Goal: Task Accomplishment & Management: Manage account settings

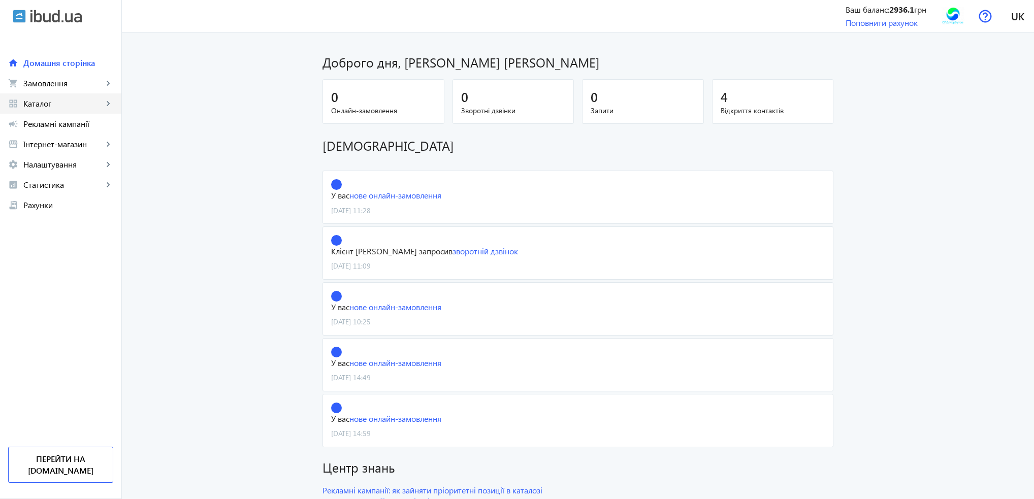
click at [59, 109] on link "grid_view Каталог keyboard_arrow_right" at bounding box center [60, 103] width 121 height 20
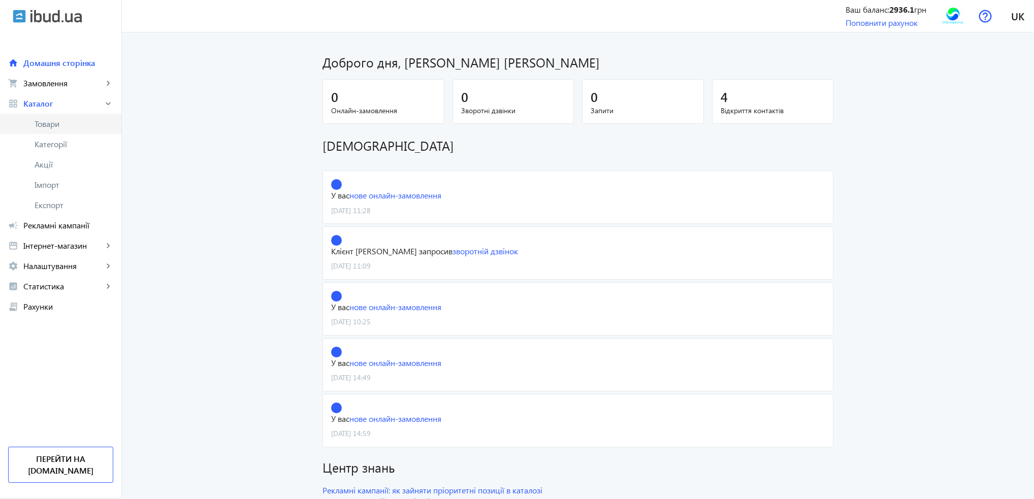
click at [60, 121] on span "Товари" at bounding box center [74, 124] width 79 height 10
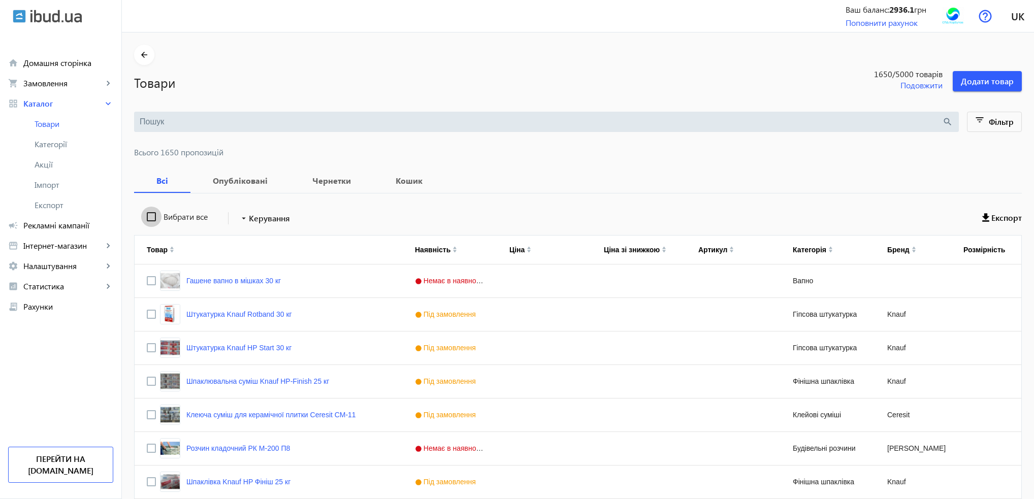
click at [144, 217] on input "Вибрати все" at bounding box center [151, 217] width 20 height 20
checkbox input "true"
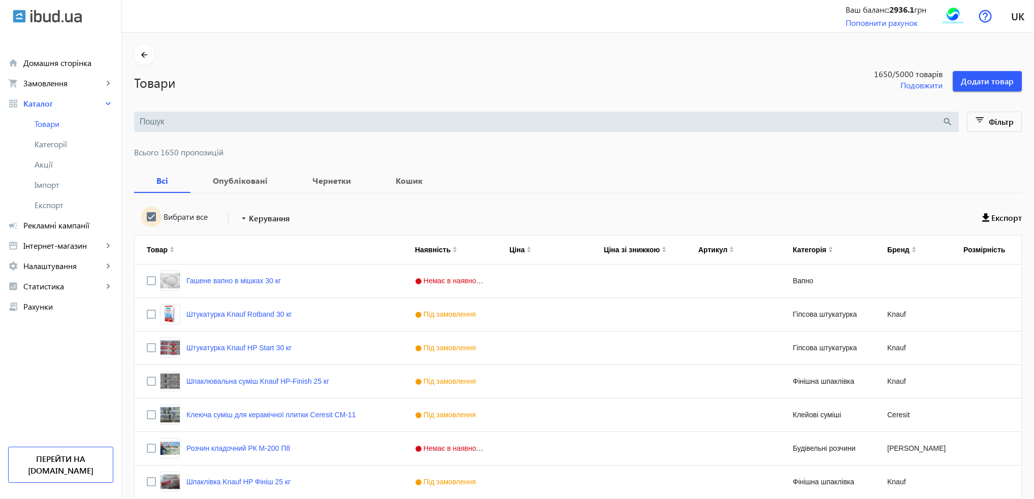
checkbox input "true"
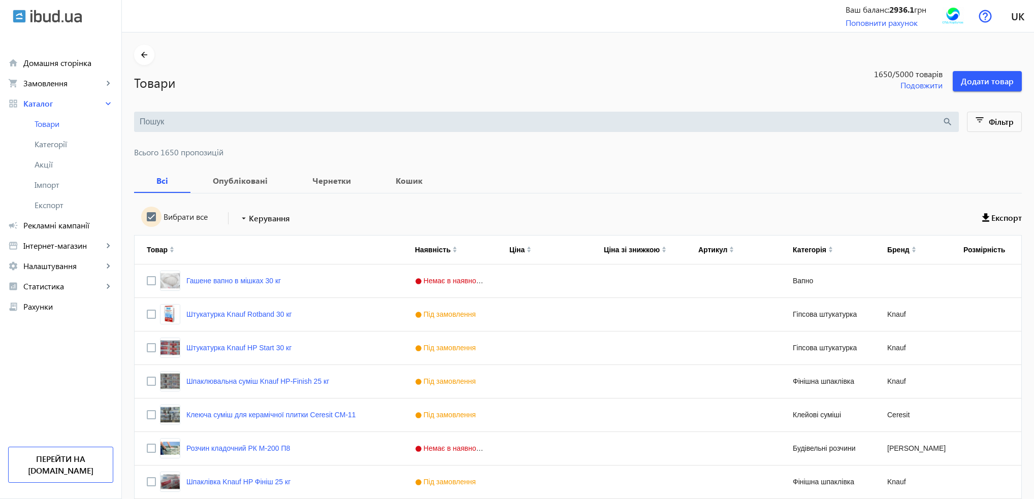
checkbox input "true"
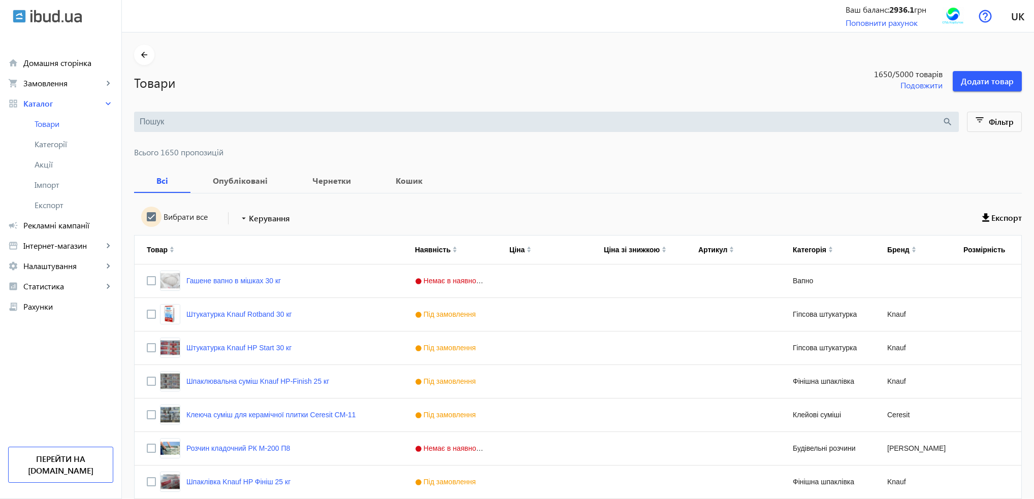
checkbox input "true"
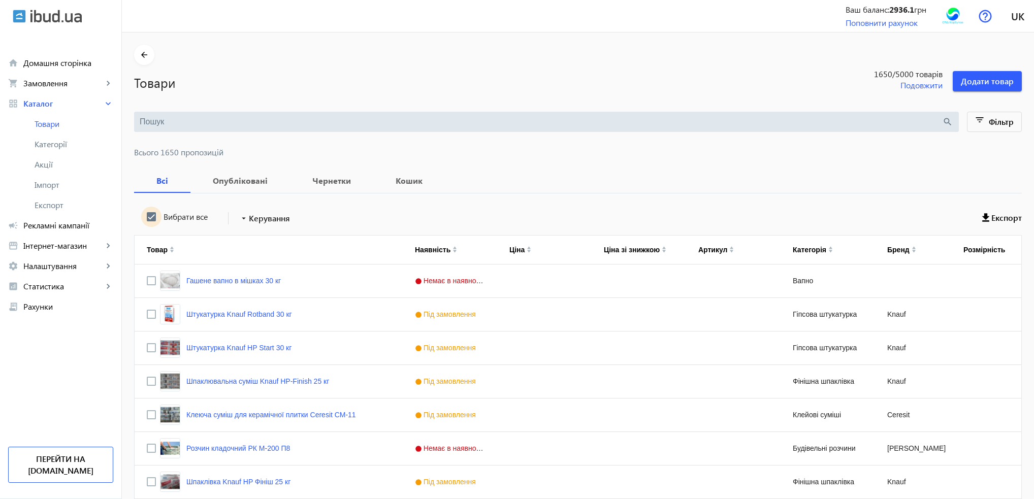
checkbox input "true"
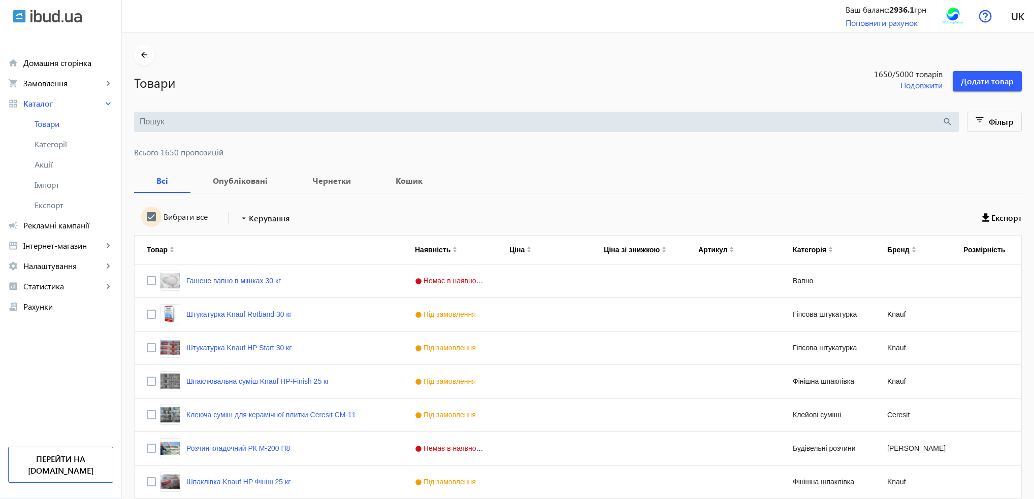
checkbox input "true"
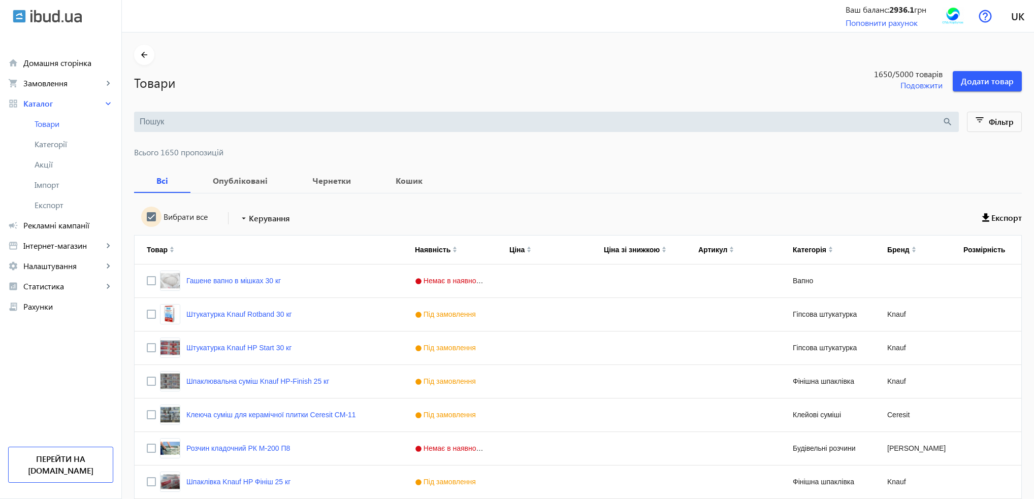
checkbox input "true"
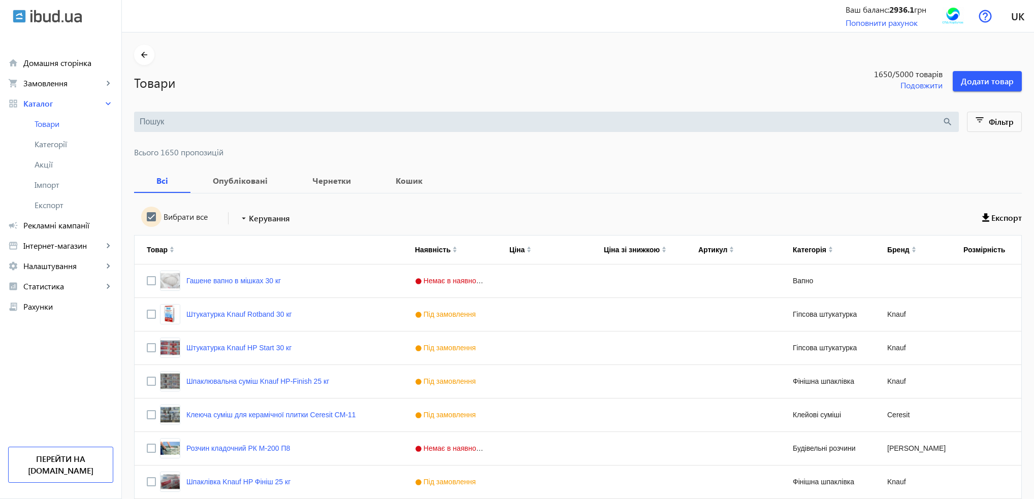
checkbox input "true"
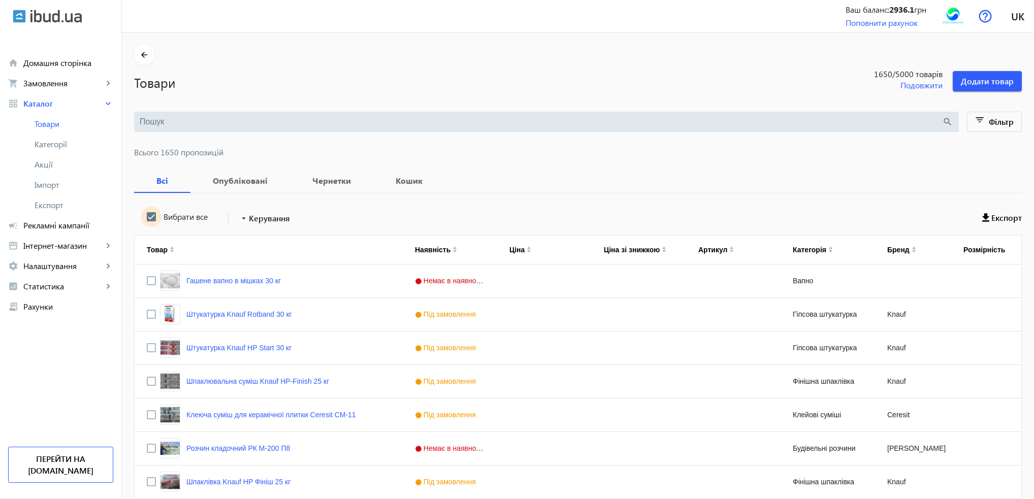
checkbox input "true"
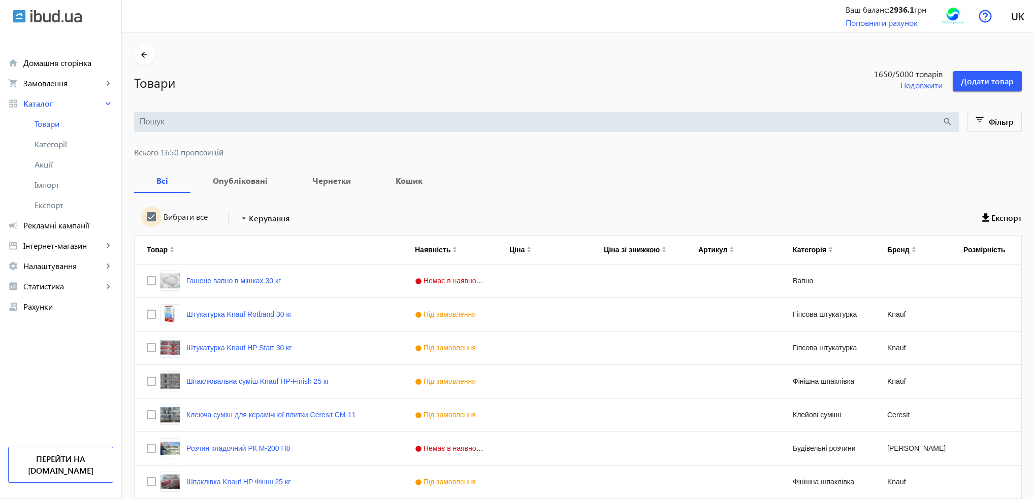
checkbox input "true"
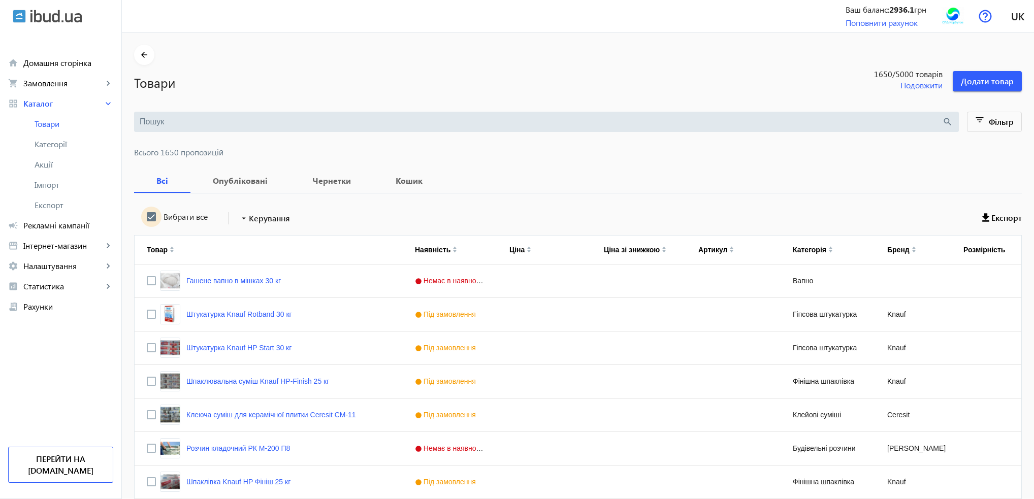
checkbox input "true"
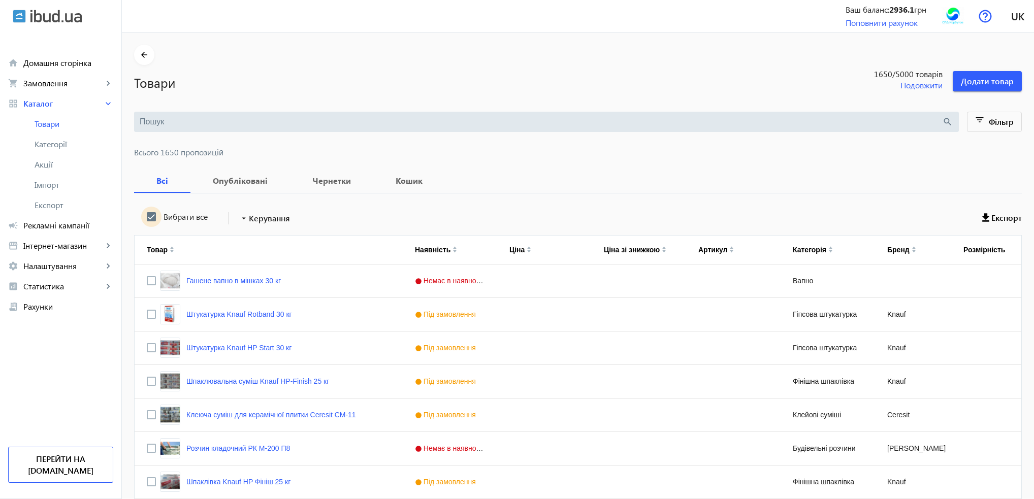
checkbox input "true"
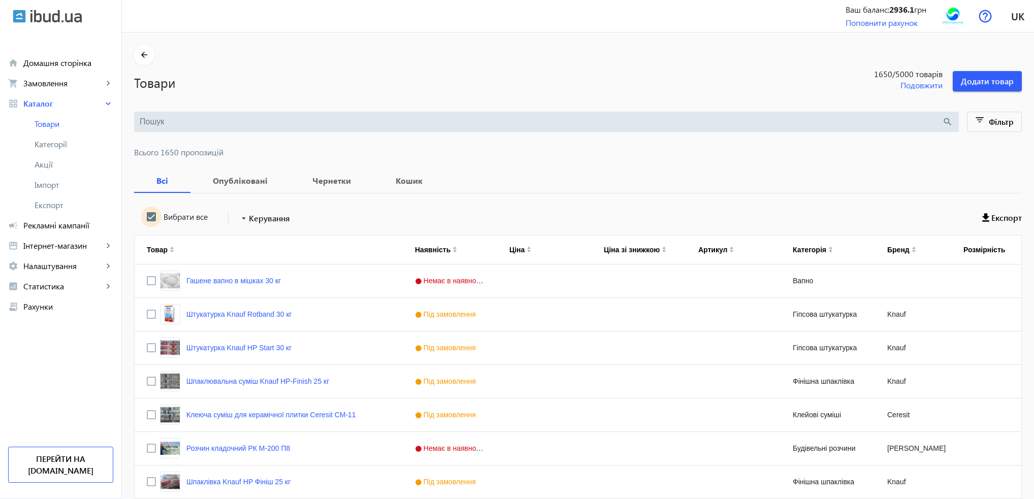
checkbox input "true"
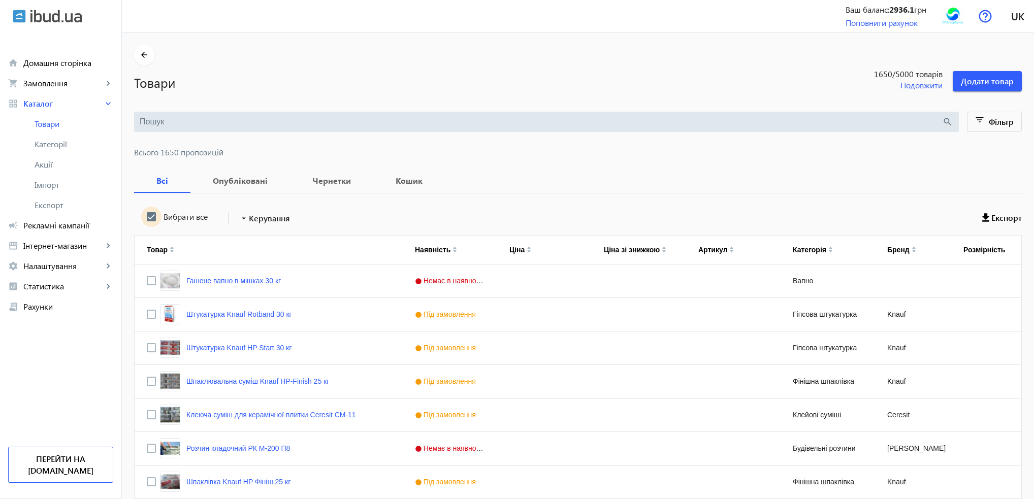
checkbox input "true"
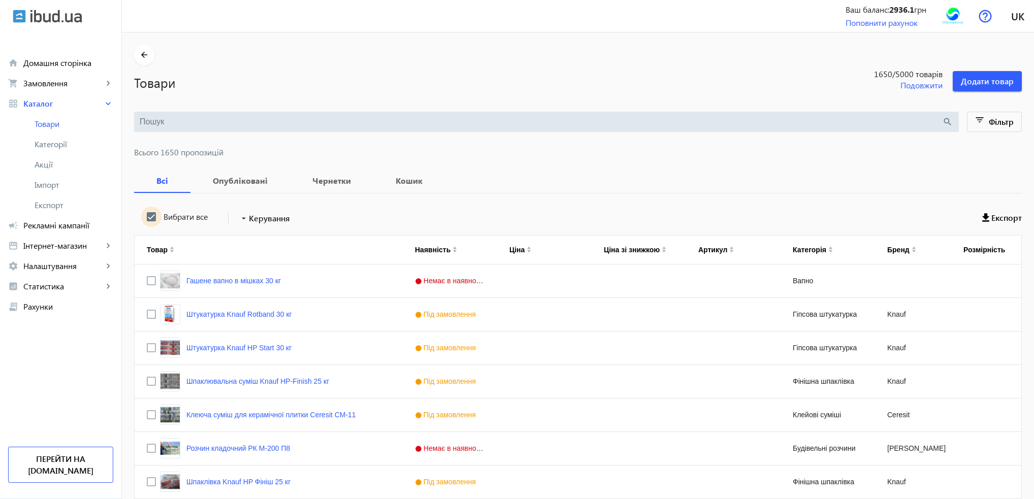
checkbox input "true"
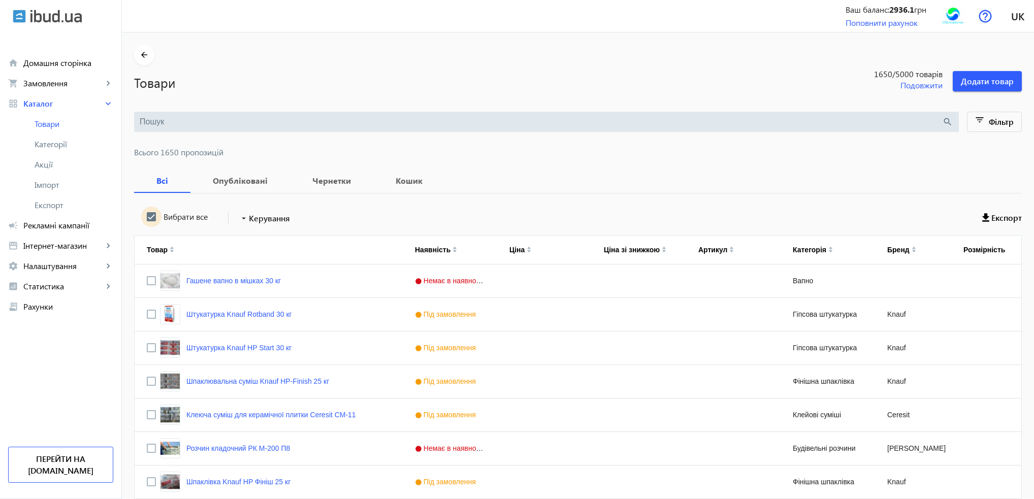
checkbox input "true"
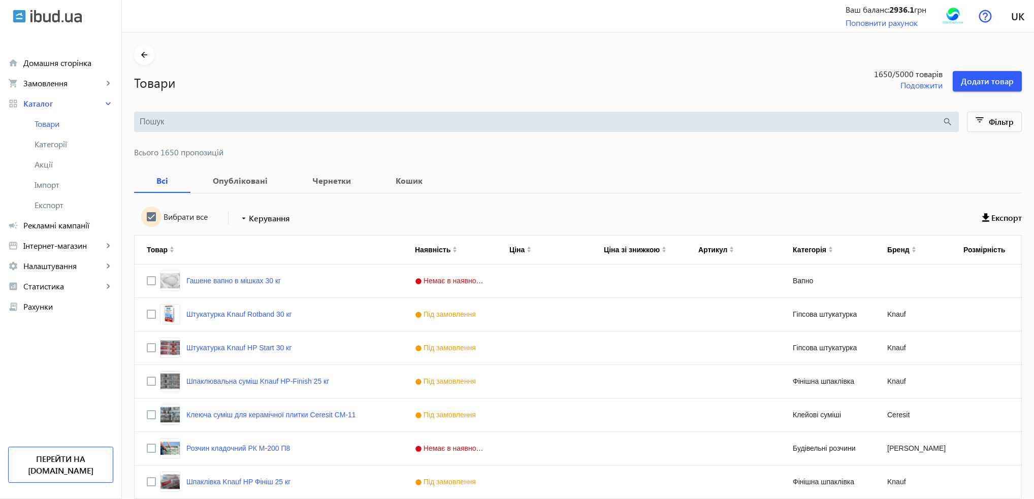
checkbox input "true"
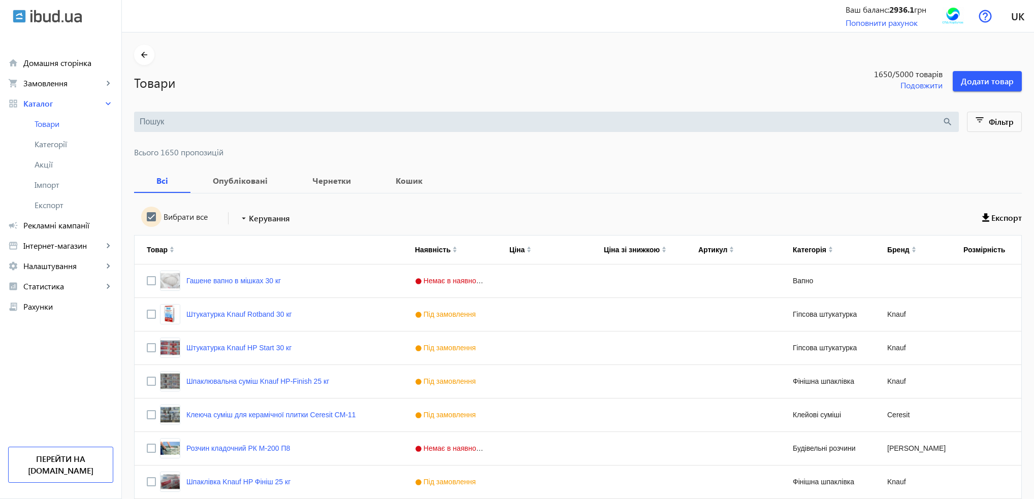
checkbox input "true"
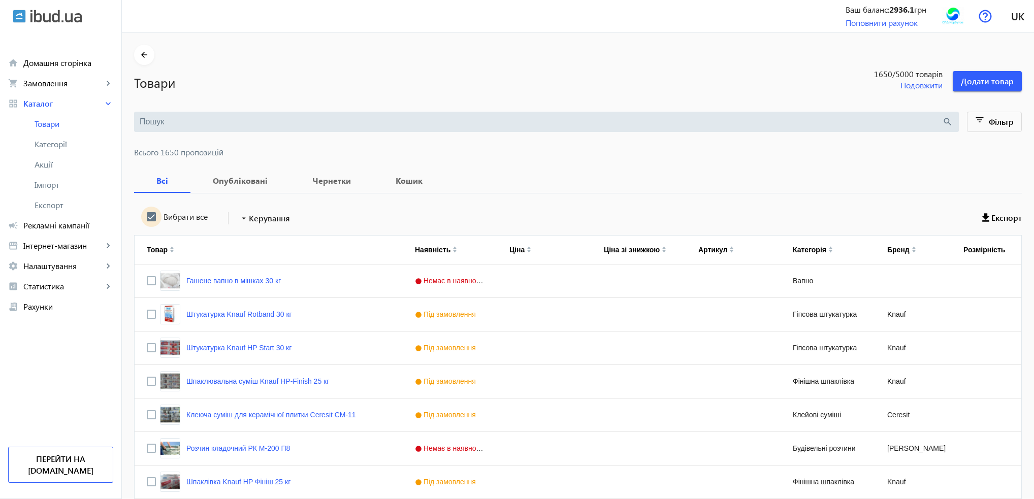
checkbox input "true"
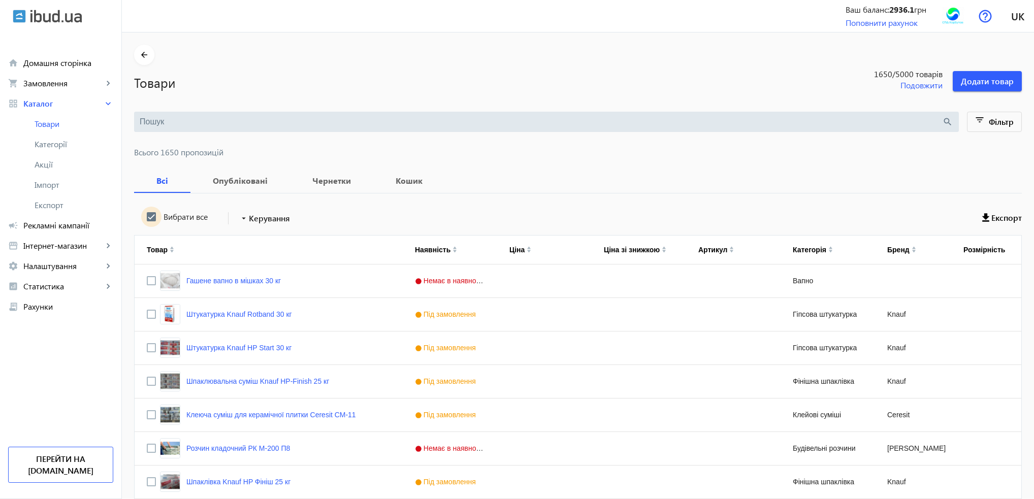
checkbox input "true"
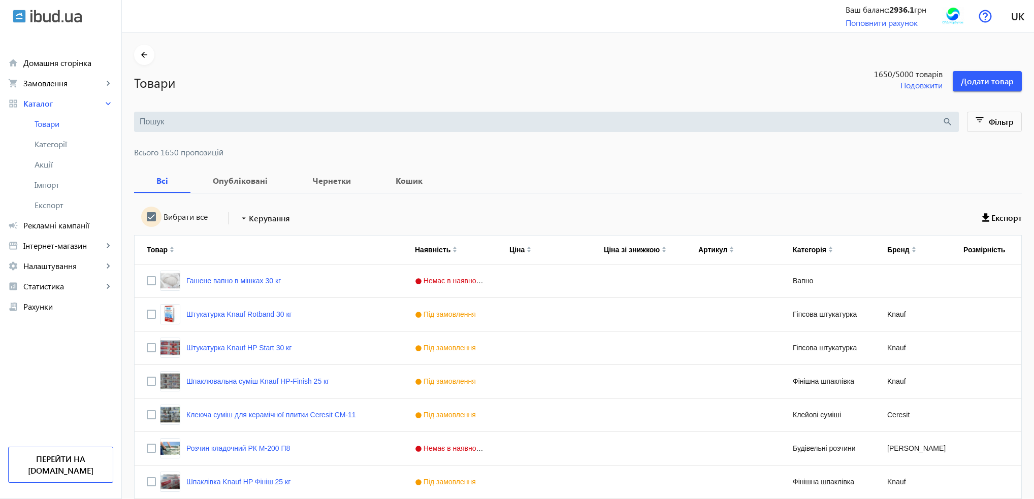
checkbox input "true"
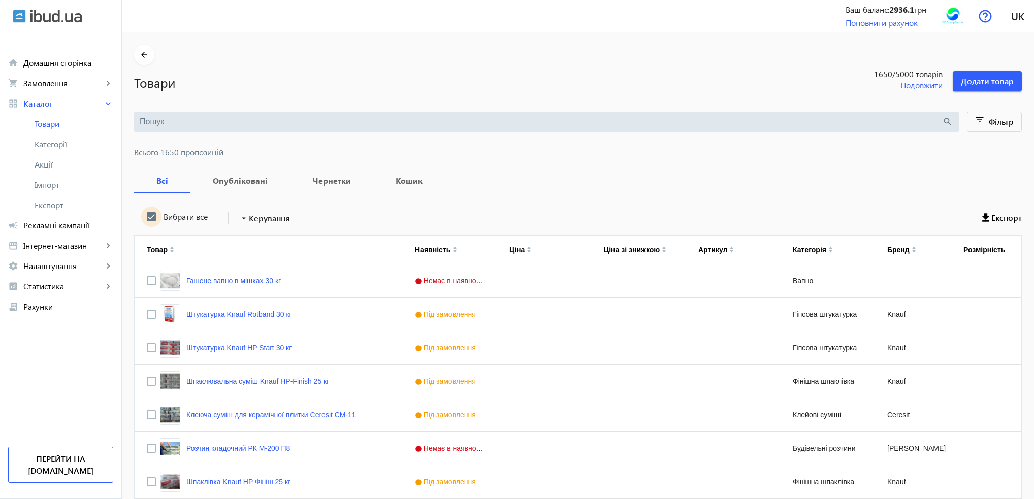
checkbox input "true"
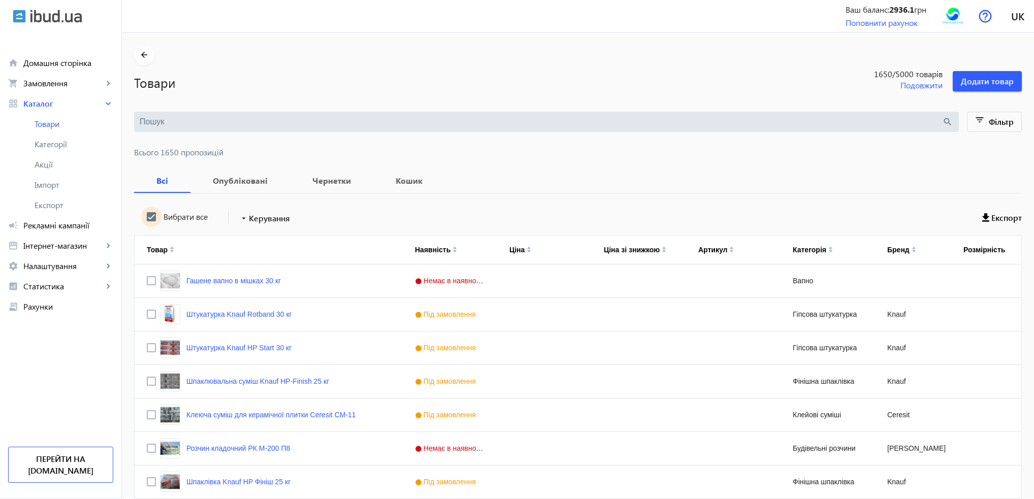
checkbox input "true"
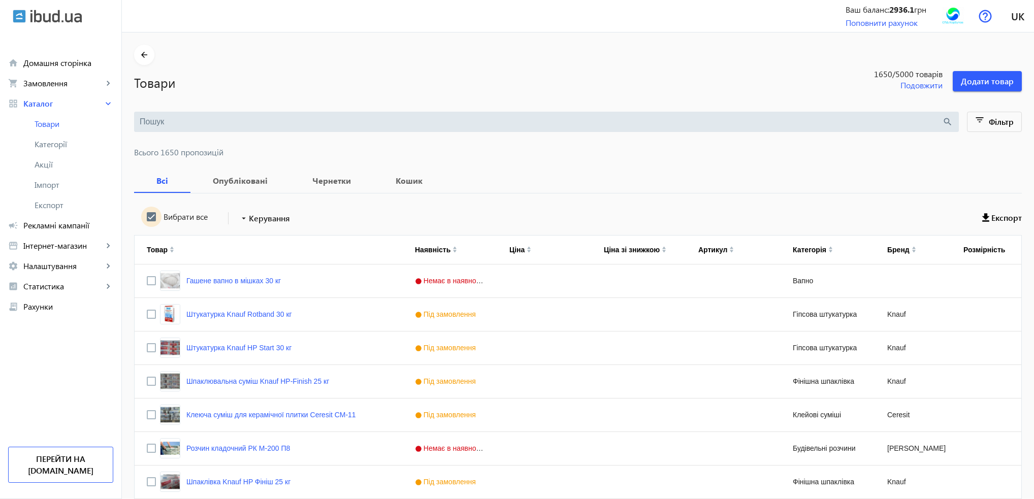
checkbox input "true"
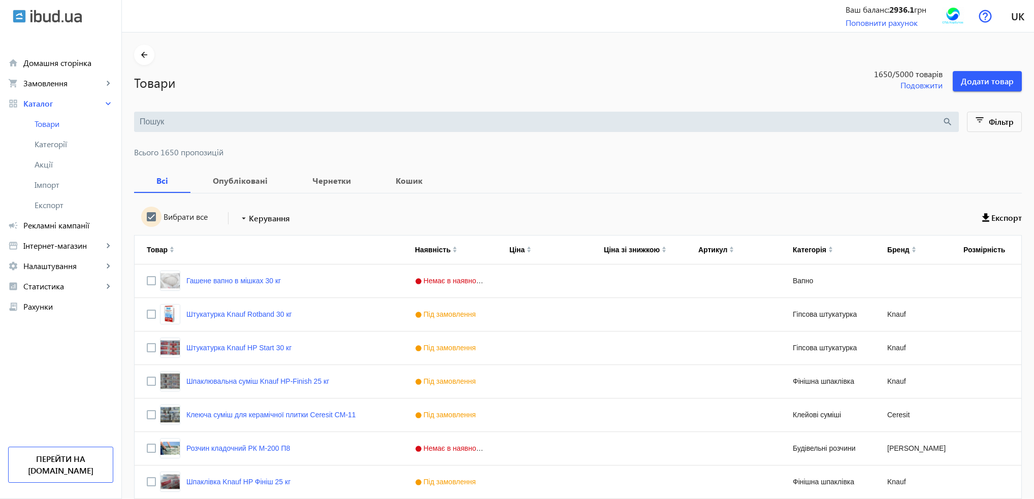
checkbox input "true"
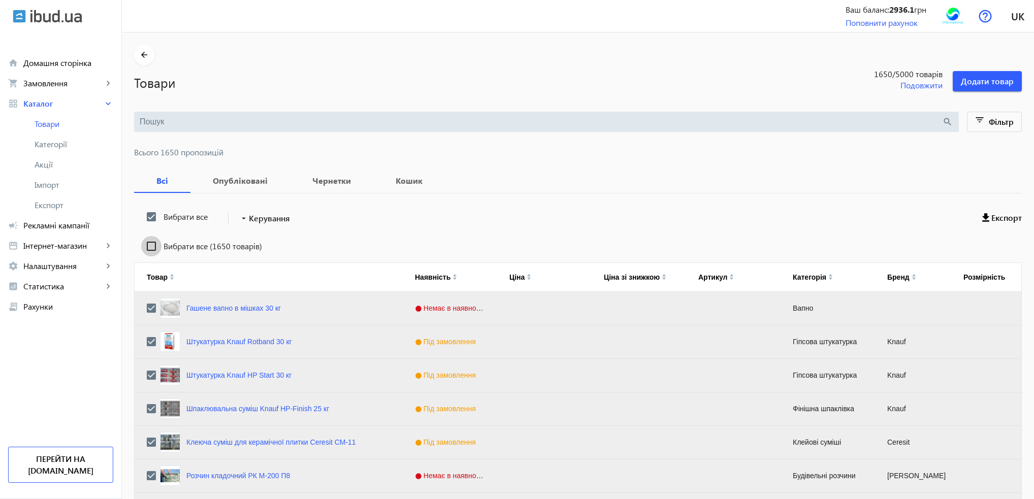
click at [143, 243] on input "Вибрати все (1650 товарів)" at bounding box center [151, 246] width 20 height 20
checkbox input "true"
click at [258, 223] on span "Керування" at bounding box center [269, 218] width 41 height 12
click at [260, 228] on span "Підняти вгору" at bounding box center [299, 225] width 122 height 8
